Goal: Navigation & Orientation: Understand site structure

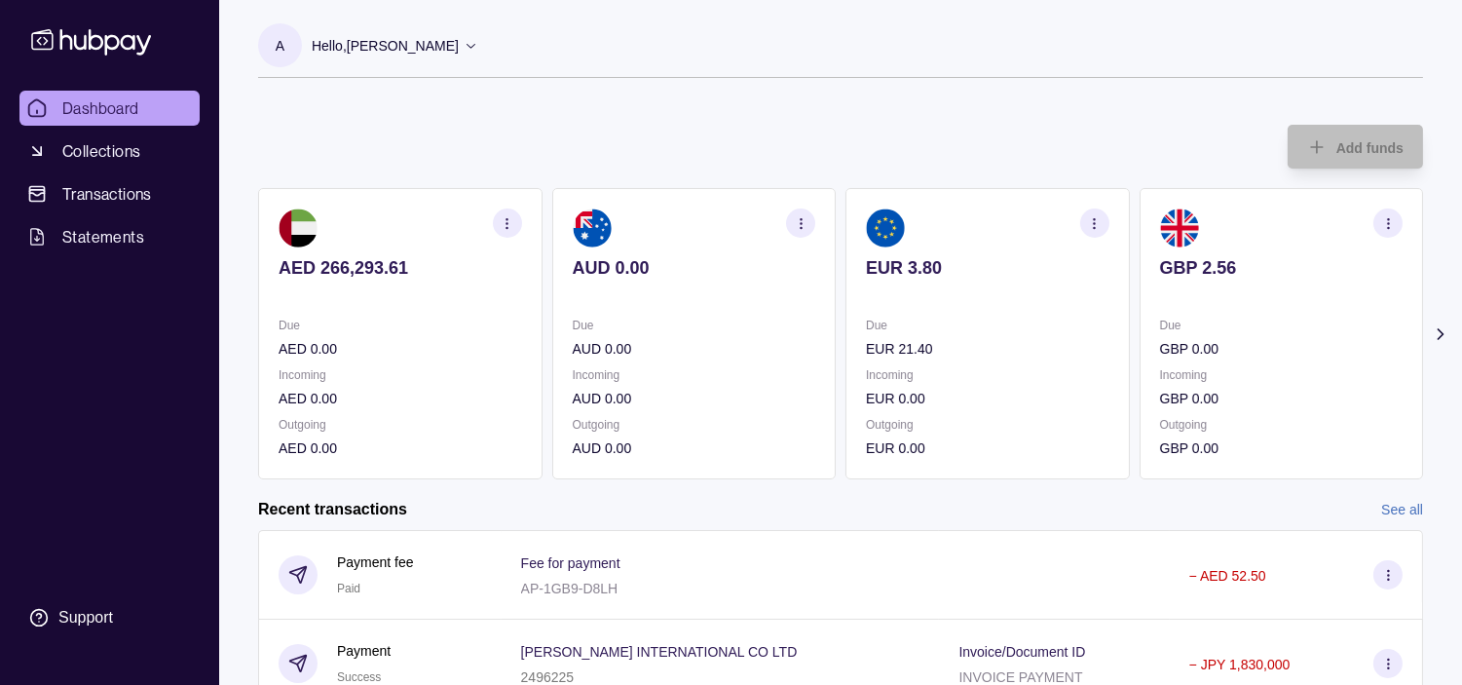
click at [972, 358] on div "Due EUR 21.40 Incoming EUR 0.00 Outgoing EUR 0.00" at bounding box center [988, 387] width 244 height 144
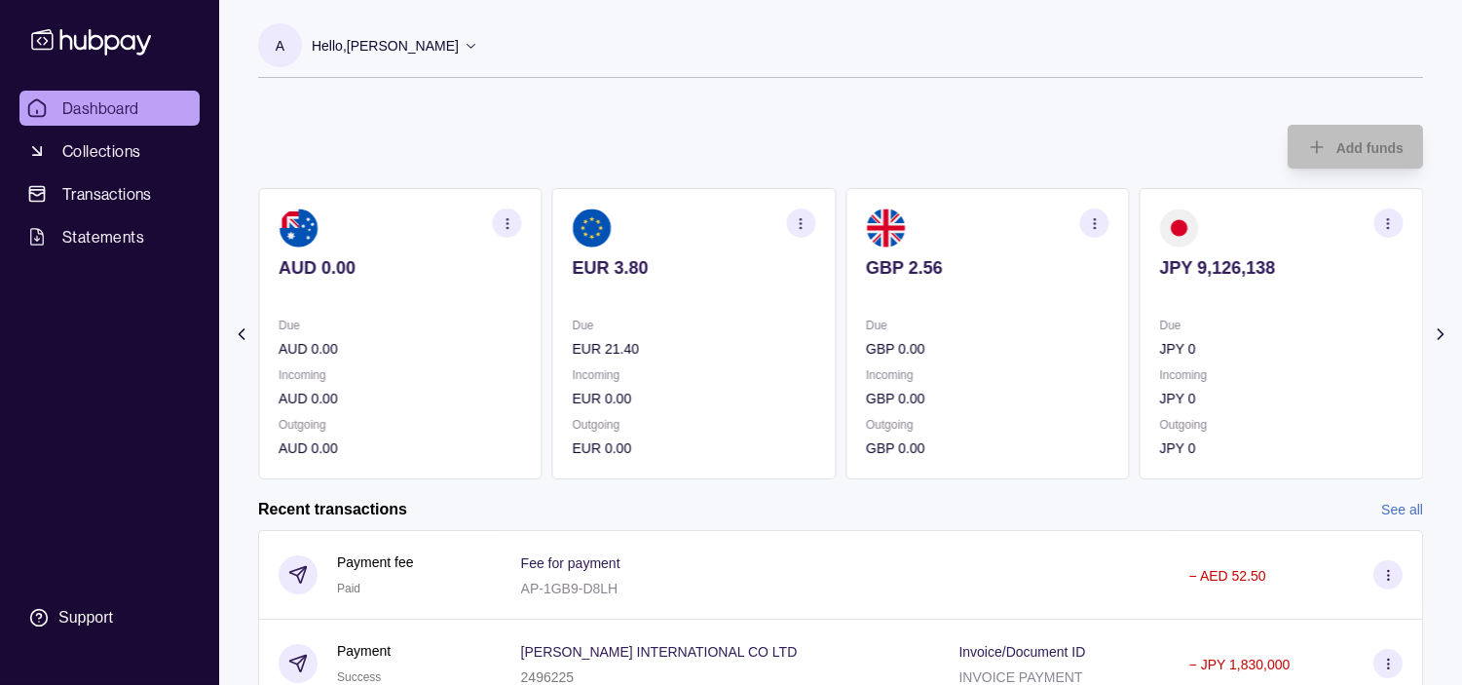
click at [1233, 336] on div "Due JPY 0" at bounding box center [1282, 337] width 244 height 45
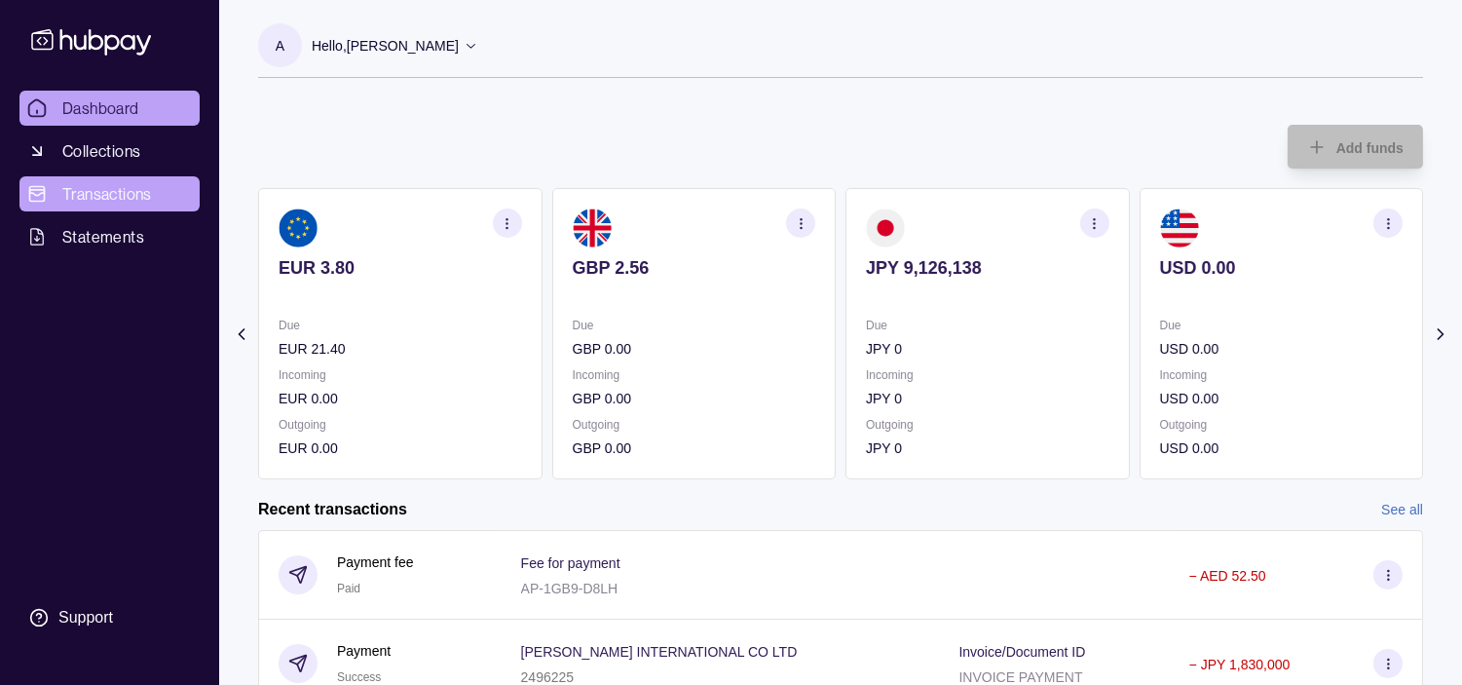
click at [104, 186] on span "Transactions" at bounding box center [107, 193] width 90 height 23
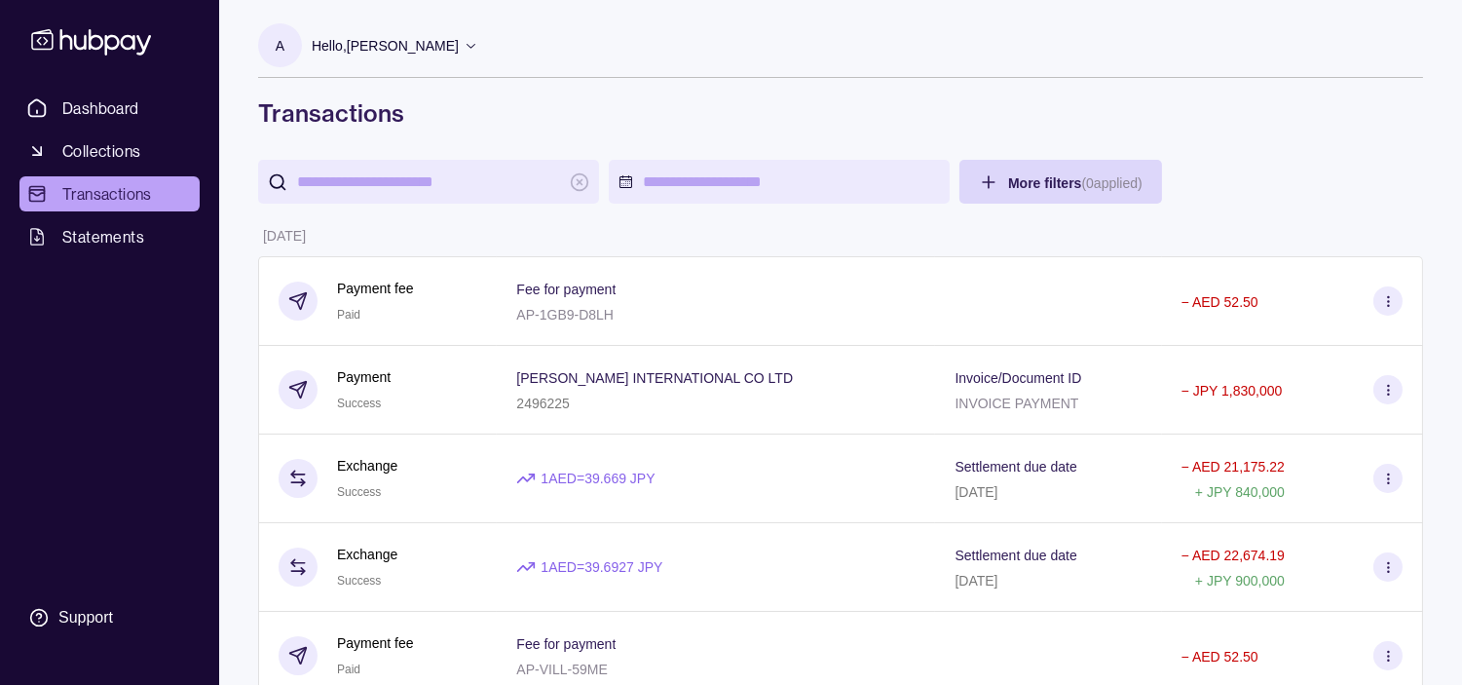
click at [1407, 164] on div "More filters ( 0 applied)" at bounding box center [840, 182] width 1165 height 44
click at [99, 110] on span "Dashboard" at bounding box center [100, 107] width 77 height 23
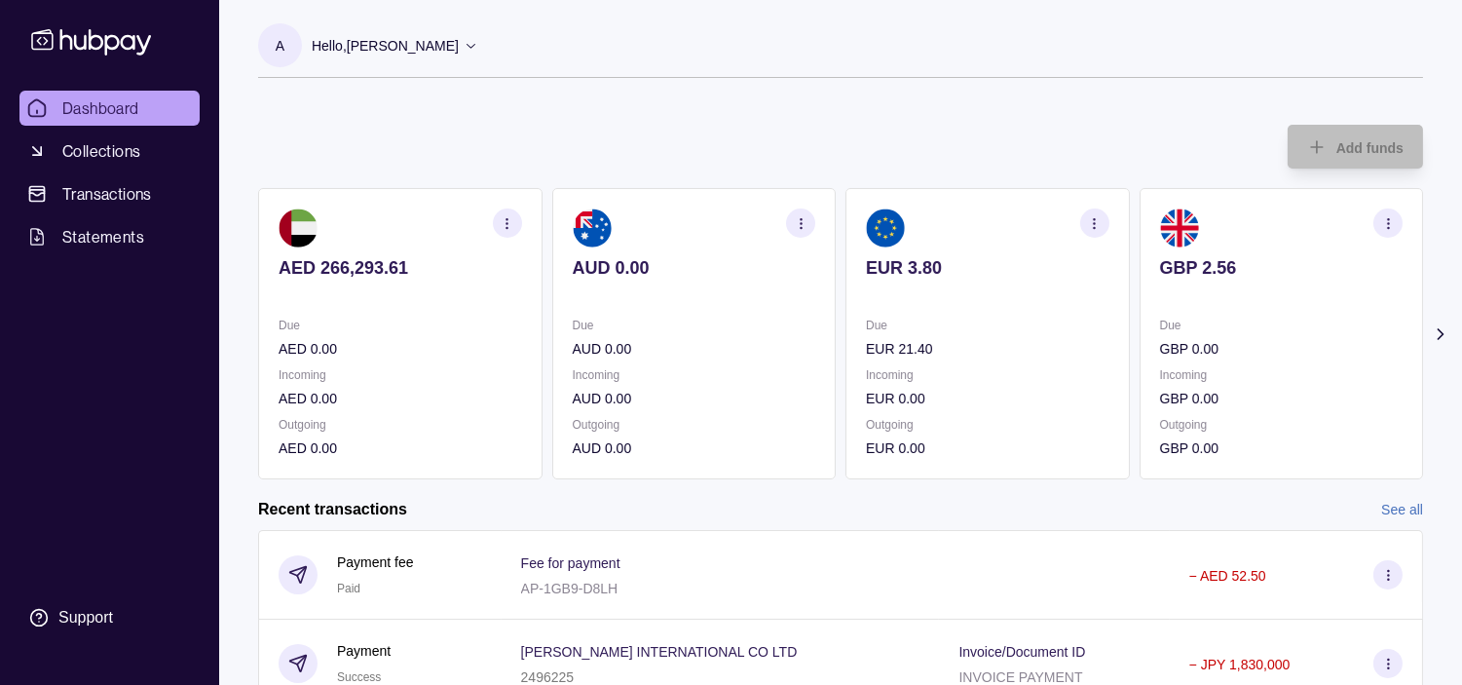
click at [1140, 292] on section "GBP 2.56 Due GBP 0.00 Incoming GBP 0.00 Outgoing GBP 0.00" at bounding box center [1282, 333] width 284 height 291
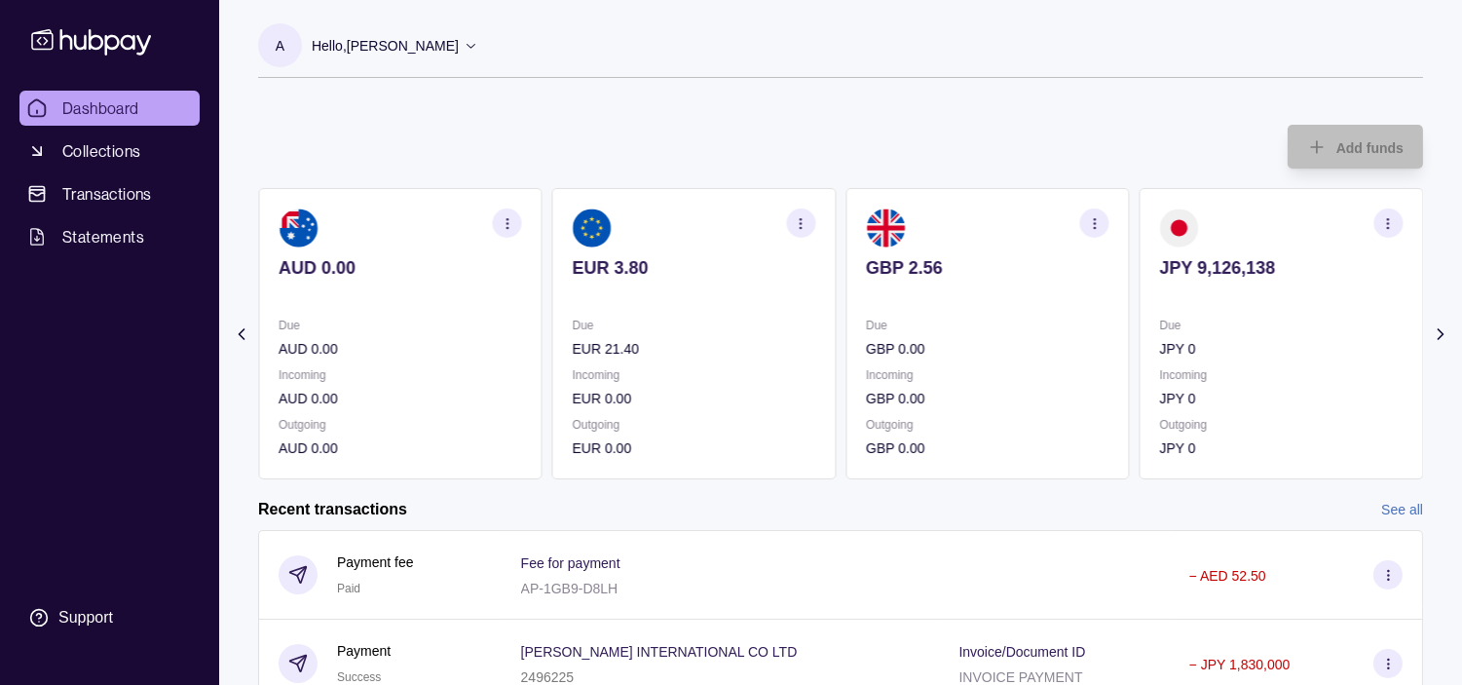
click at [1140, 307] on section "JPY 9,126,138 Due JPY 0 Incoming JPY 0 Outgoing JPY 0" at bounding box center [1282, 333] width 284 height 291
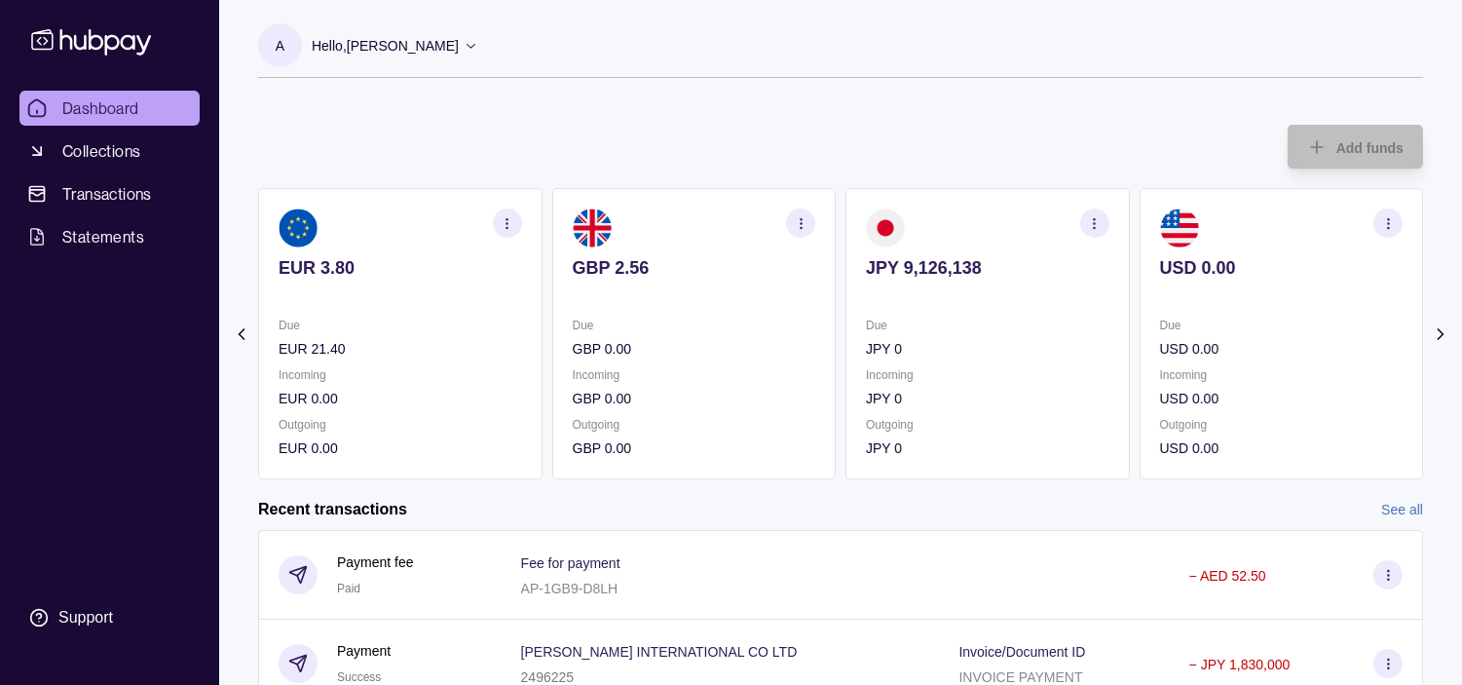
click at [837, 338] on section "GBP 2.56 Due GBP 0.00 Incoming GBP 0.00 Outgoing GBP 0.00" at bounding box center [694, 333] width 284 height 291
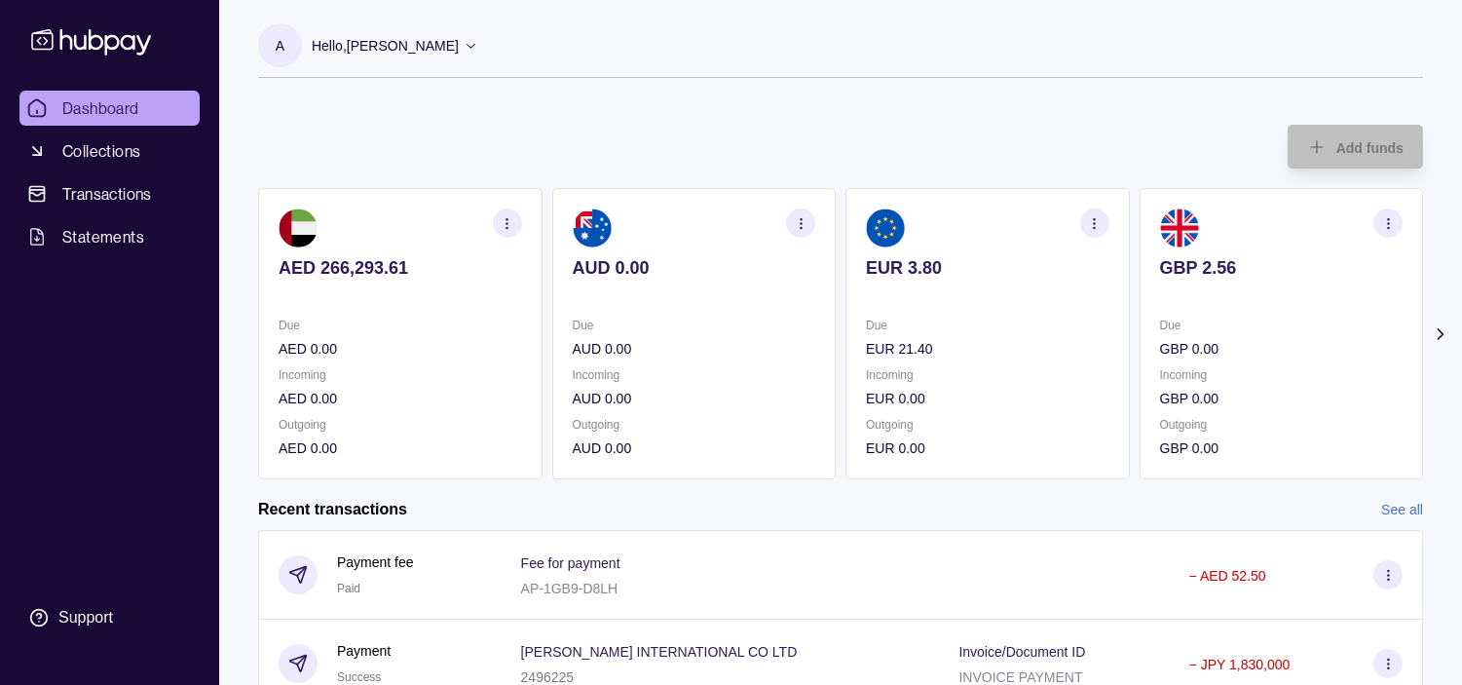
click at [947, 355] on div "AED 266,293.61 Due AED 0.00 Incoming AED 0.00 Outgoing AED 0.00 AUD 0.00 Due AU…" at bounding box center [840, 333] width 1165 height 291
click at [552, 305] on section "AUD 0.00 Due AUD 0.00 Incoming AUD 0.00 Outgoing AUD 0.00" at bounding box center [694, 333] width 284 height 291
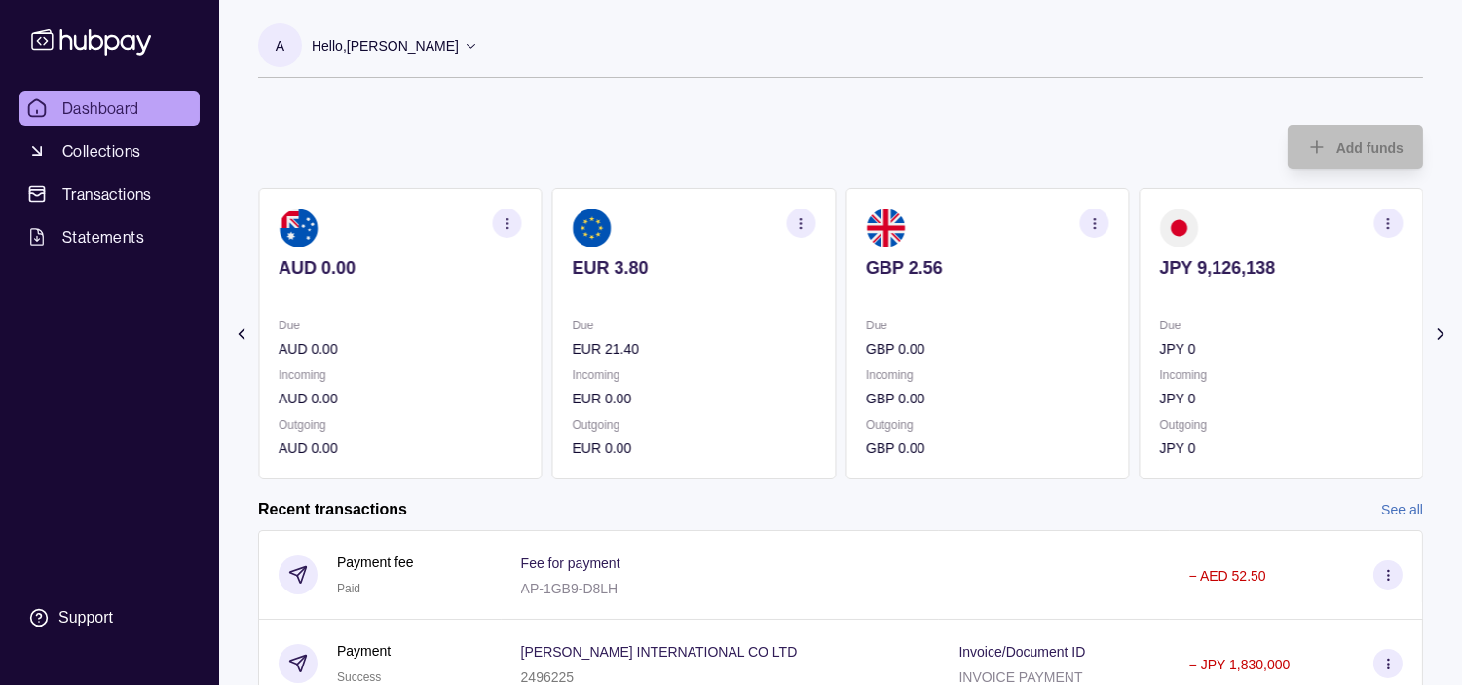
click at [617, 325] on p "Due" at bounding box center [695, 325] width 244 height 21
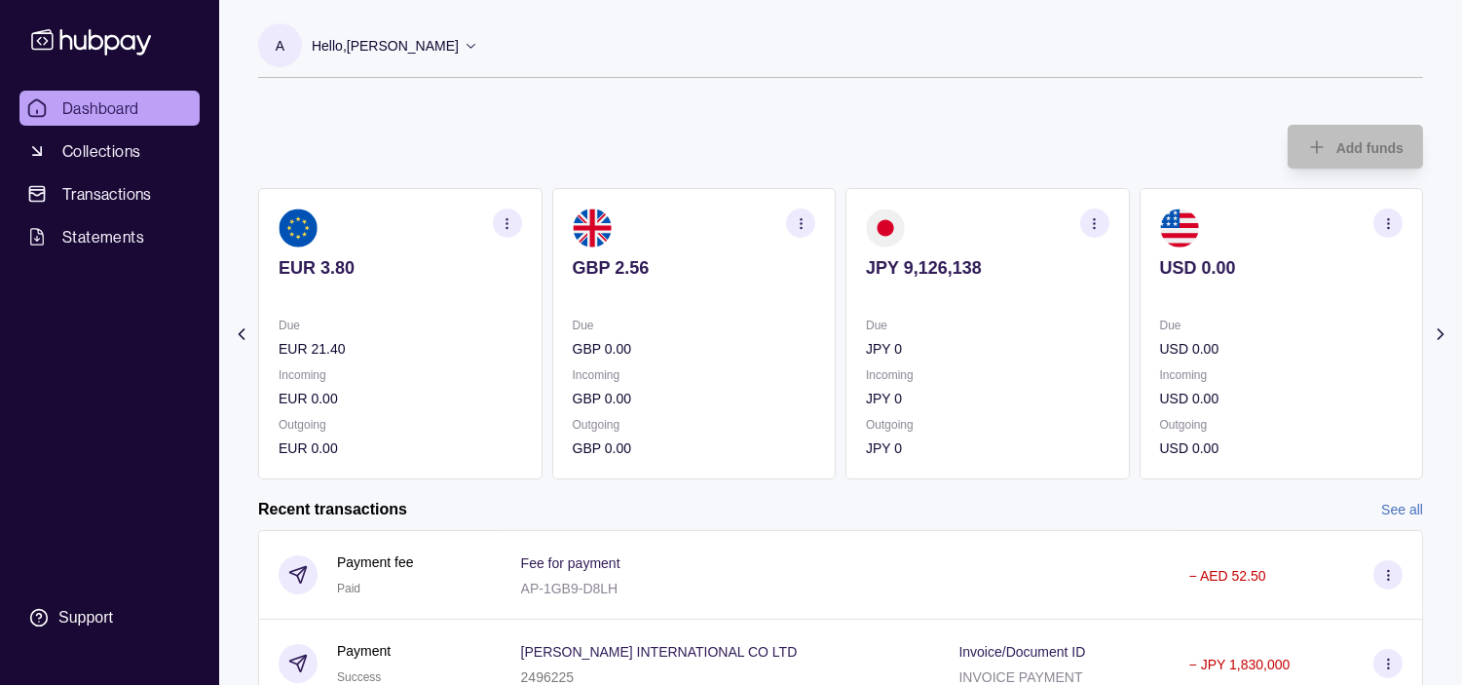
click at [588, 314] on section "GBP 2.56 Due GBP 0.00 Incoming GBP 0.00 Outgoing GBP 0.00" at bounding box center [694, 333] width 284 height 291
